Goal: Register for event/course

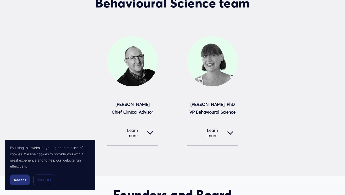
scroll to position [216, 0]
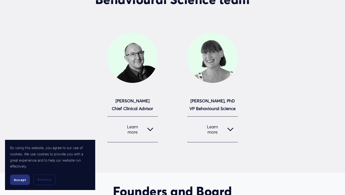
click at [20, 180] on span "Accept" at bounding box center [20, 180] width 12 height 4
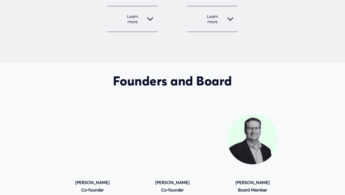
scroll to position [407, 0]
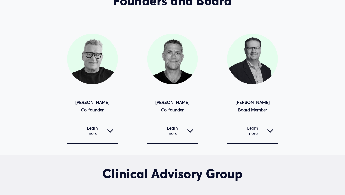
click at [188, 132] on div at bounding box center [190, 131] width 6 height 6
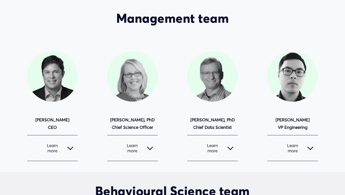
scroll to position [0, 0]
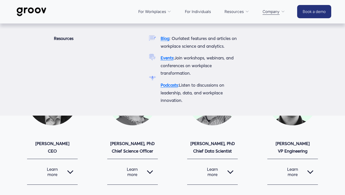
click at [239, 12] on span "Resources" at bounding box center [233, 11] width 19 height 7
click at [167, 59] on strong "Events" at bounding box center [166, 57] width 13 height 5
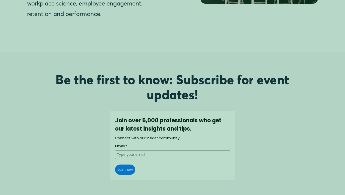
scroll to position [205, 0]
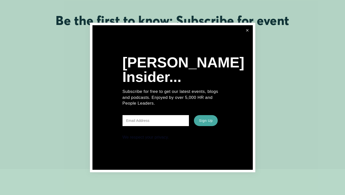
click at [248, 33] on link "Close" at bounding box center [247, 30] width 9 height 9
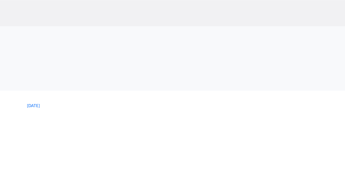
scroll to position [417, 0]
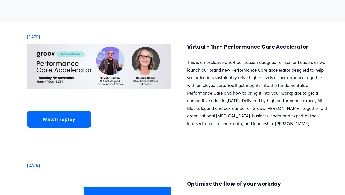
click at [206, 73] on p "This is an exclusive one-hour session designed for Senior Leaders as we launch …" at bounding box center [259, 93] width 144 height 69
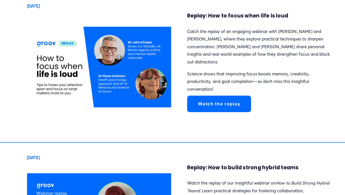
scroll to position [1049, 0]
